Goal: Information Seeking & Learning: Find specific fact

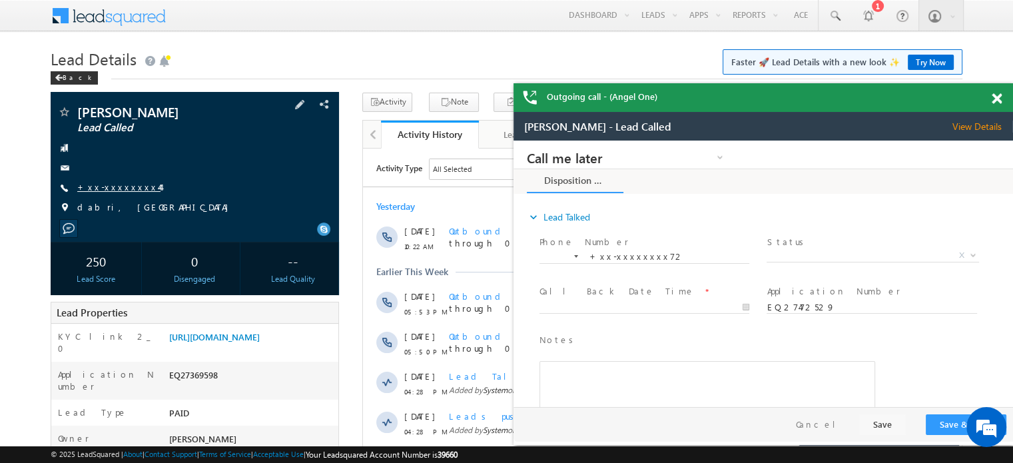
click at [101, 188] on link "+xx-xxxxxxxx44" at bounding box center [118, 186] width 83 height 11
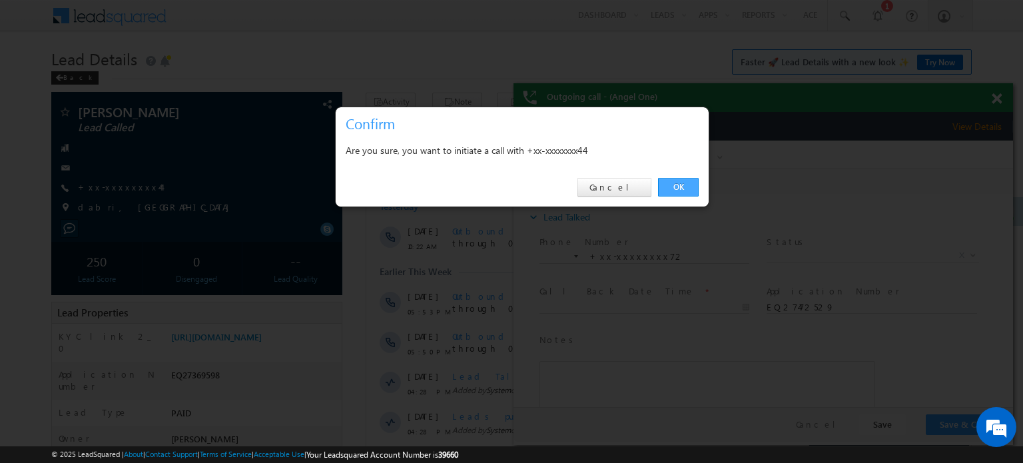
click at [682, 182] on link "OK" at bounding box center [678, 187] width 41 height 19
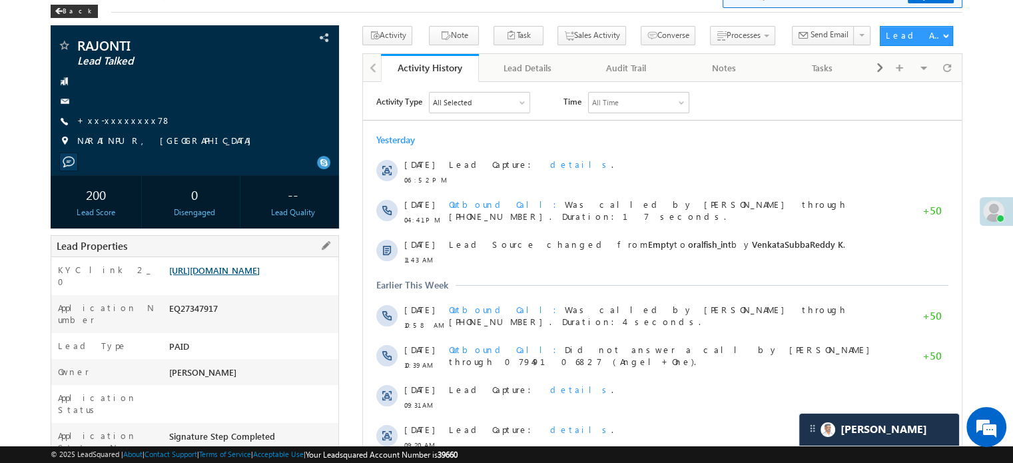
scroll to position [67, 0]
drag, startPoint x: 168, startPoint y: 270, endPoint x: 331, endPoint y: 293, distance: 164.7
click at [331, 282] on div "https://angelbroking1-pk3em7sa.customui-test.leadsquared.com?leadId=56c938ca-01…" at bounding box center [252, 273] width 172 height 19
copy link "https://angelbroking1-pk3em7sa.customui-test.leadsquared.com?leadId=56c938ca-01…"
drag, startPoint x: 298, startPoint y: 109, endPoint x: 306, endPoint y: 69, distance: 40.8
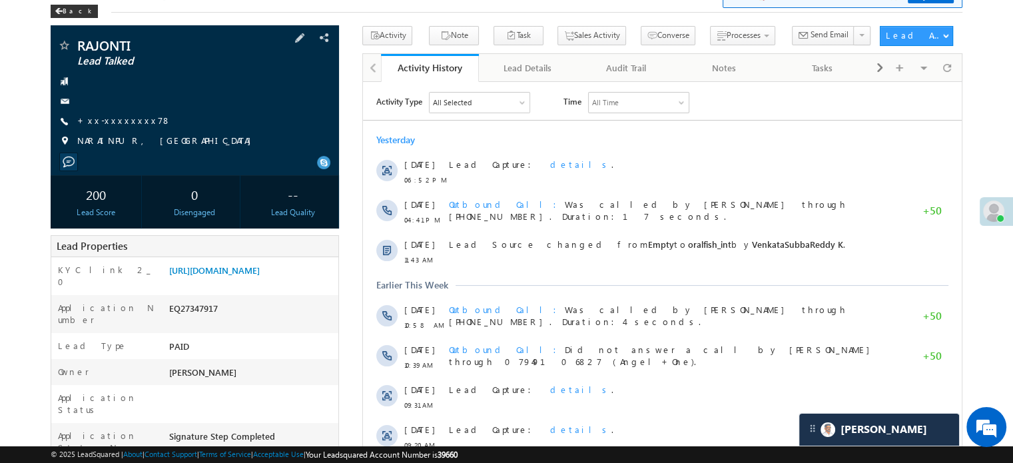
click at [298, 109] on div "RAJONTI Lead Talked +xx-xxxxxxxx78" at bounding box center [194, 97] width 275 height 116
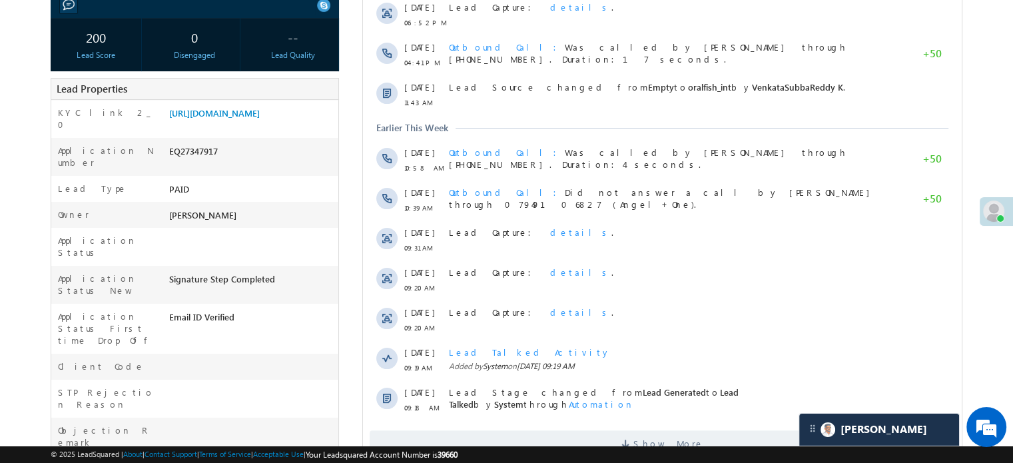
scroll to position [266, 0]
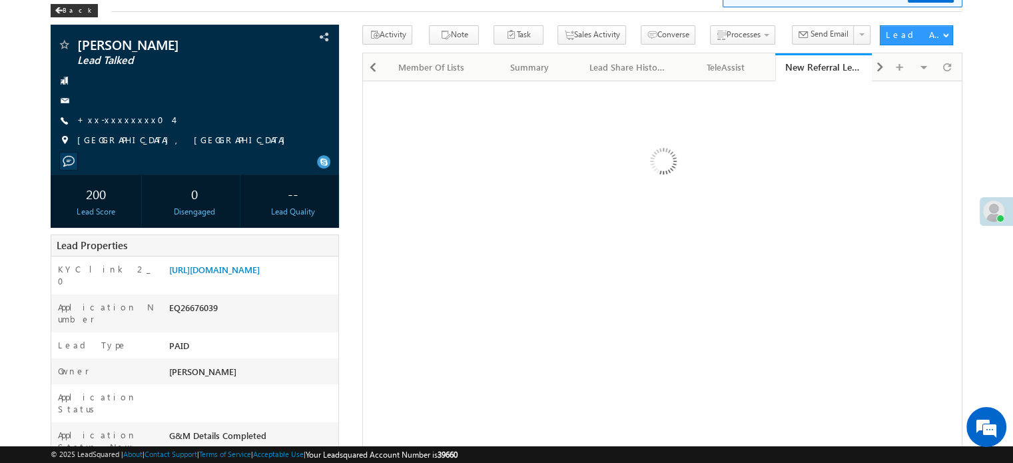
scroll to position [67, 0]
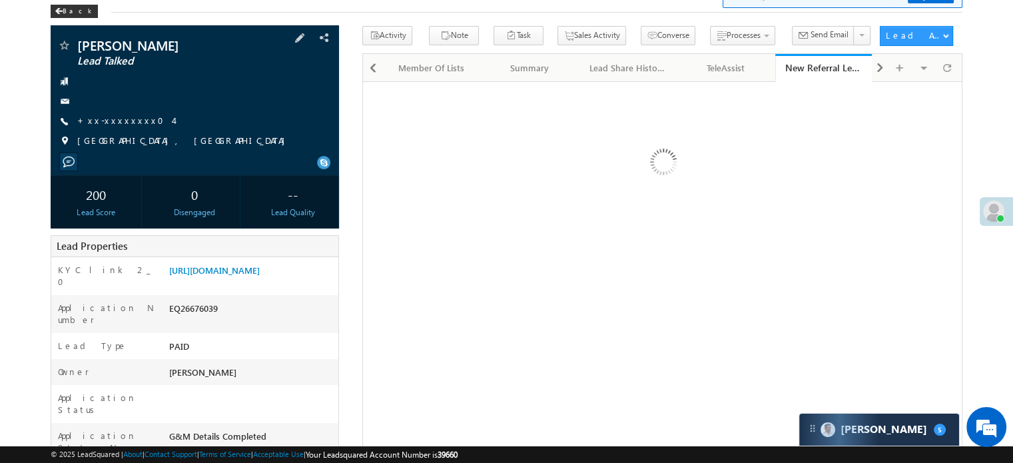
click at [266, 137] on div "[GEOGRAPHIC_DATA], [GEOGRAPHIC_DATA]" at bounding box center [194, 141] width 275 height 13
click at [240, 276] on link "[URL][DOMAIN_NAME]" at bounding box center [214, 269] width 91 height 11
